Goal: Use online tool/utility: Utilize a website feature to perform a specific function

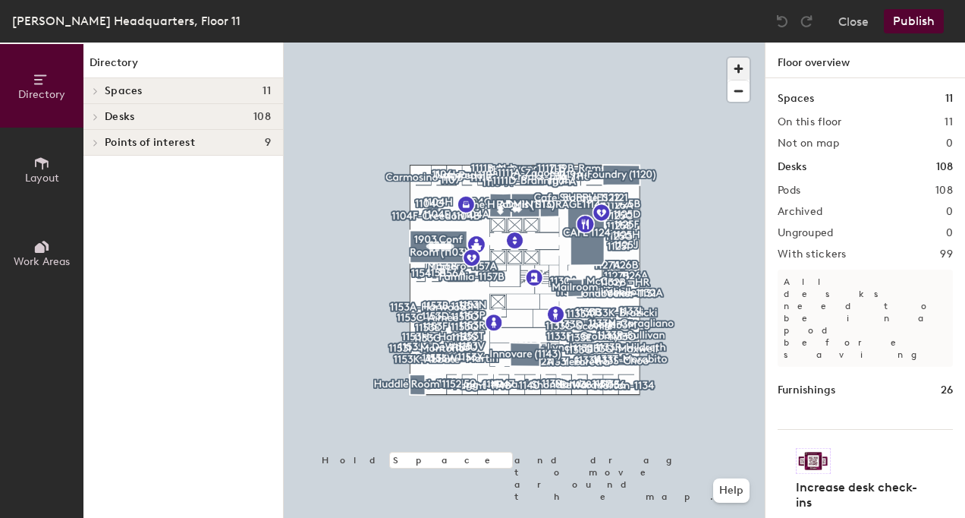
click at [734, 66] on span "button" at bounding box center [739, 69] width 22 height 22
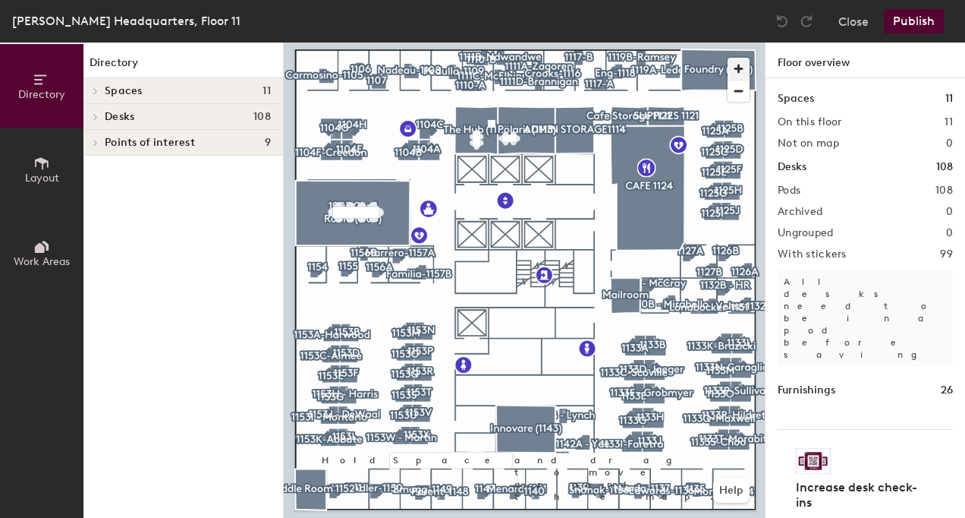
click at [734, 66] on span "button" at bounding box center [739, 69] width 22 height 22
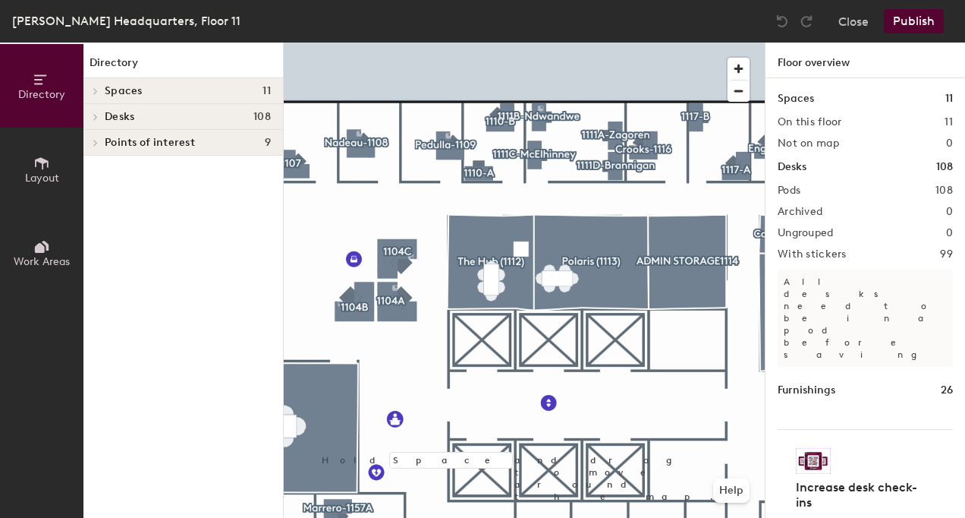
click at [41, 175] on span "Layout" at bounding box center [42, 177] width 34 height 13
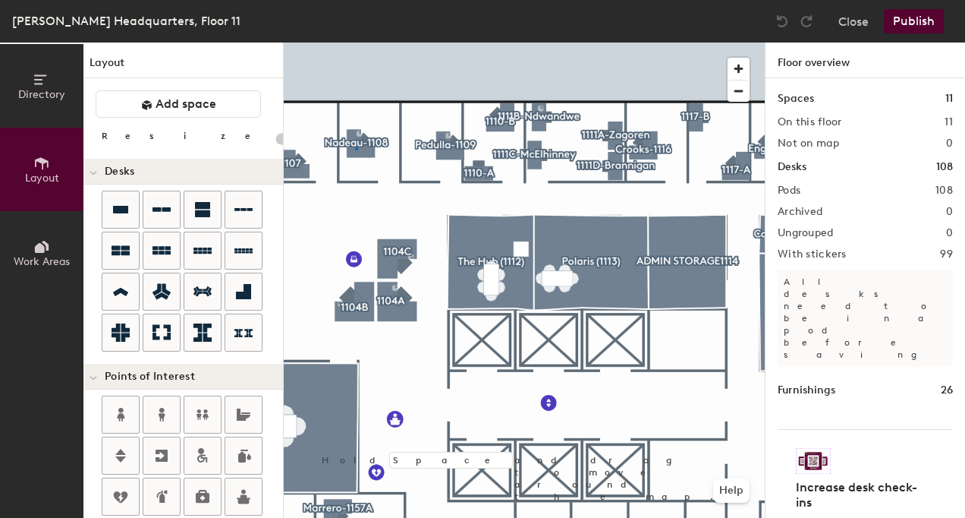
click at [355, 42] on div at bounding box center [524, 42] width 481 height 0
type input "100"
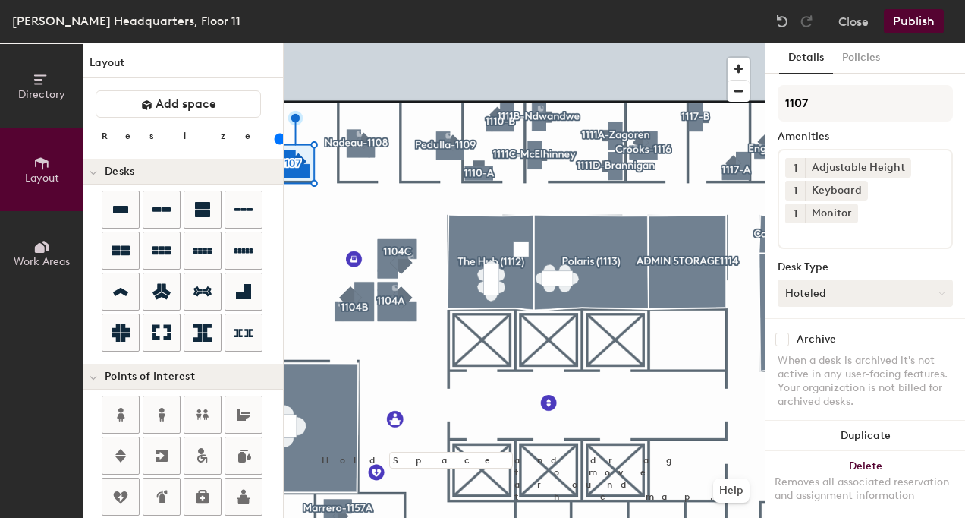
click at [830, 297] on button "Hoteled" at bounding box center [865, 292] width 175 height 27
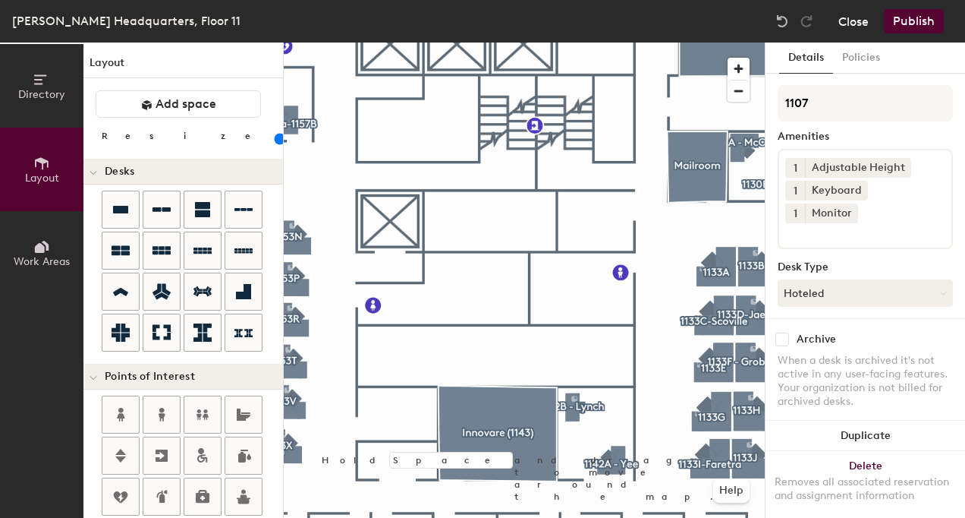
click at [862, 22] on button "Close" at bounding box center [854, 21] width 30 height 24
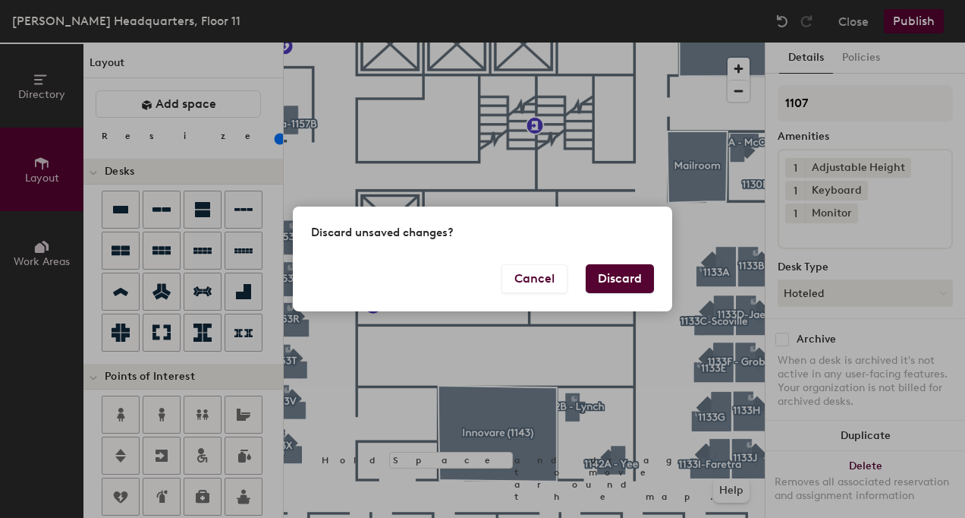
click at [619, 282] on button "Discard" at bounding box center [620, 278] width 68 height 29
